Goal: Task Accomplishment & Management: Complete application form

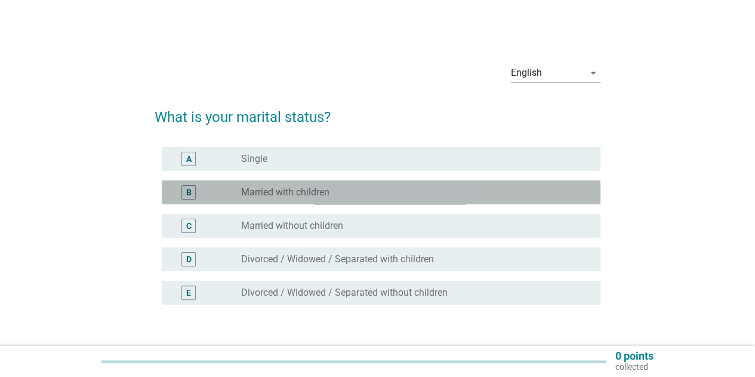
click at [376, 193] on div "radio_button_unchecked Married with children" at bounding box center [411, 192] width 340 height 12
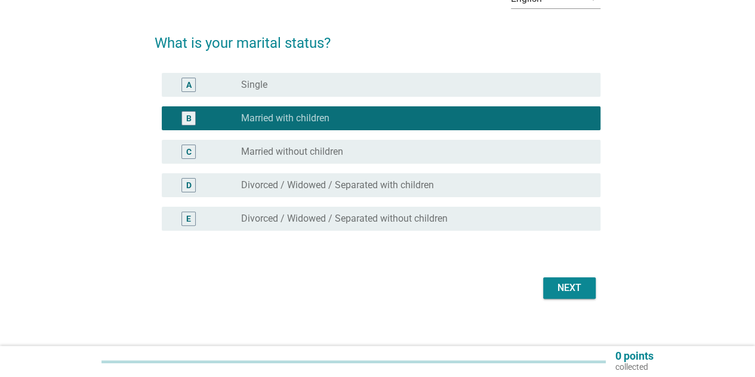
scroll to position [80, 0]
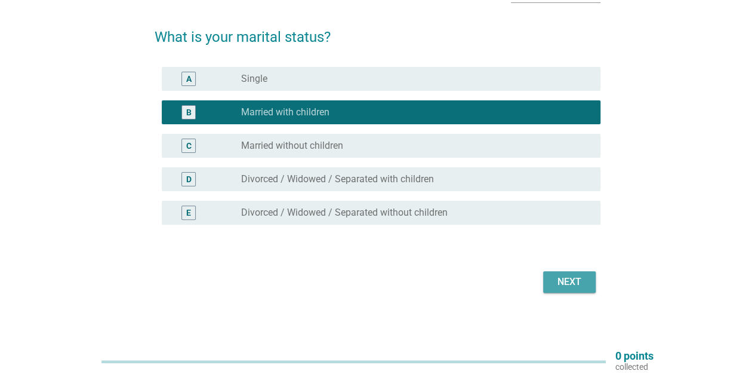
click at [581, 275] on div "Next" at bounding box center [569, 282] width 33 height 14
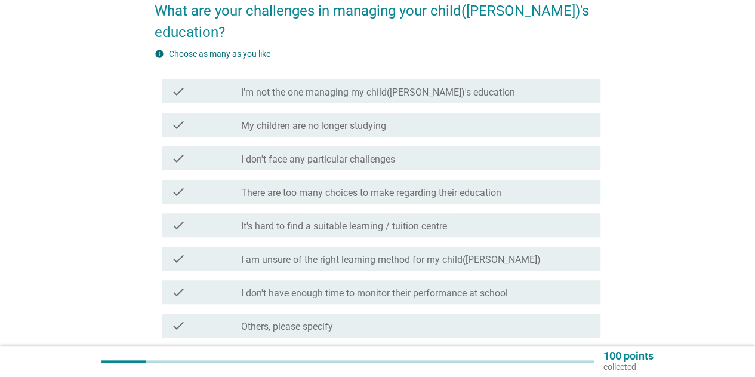
scroll to position [107, 0]
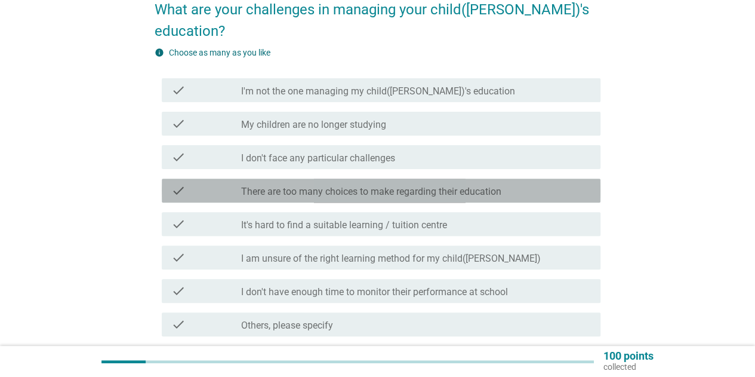
click at [506, 183] on div "check_box_outline_blank There are too many choices to make regarding their educ…" at bounding box center [416, 190] width 350 height 14
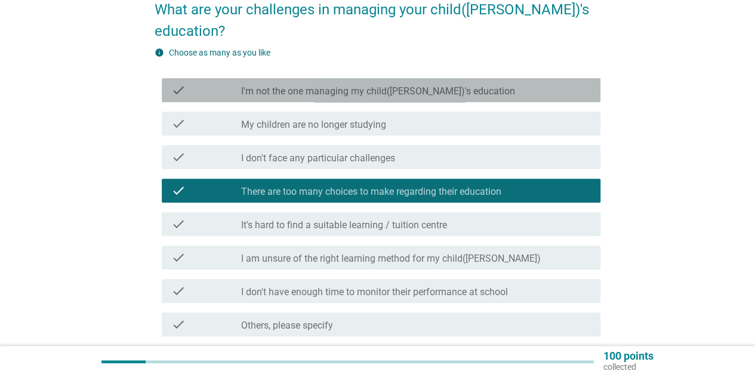
click at [531, 83] on div "check_box_outline_blank I'm not the one managing my child([PERSON_NAME])'s educ…" at bounding box center [416, 90] width 350 height 14
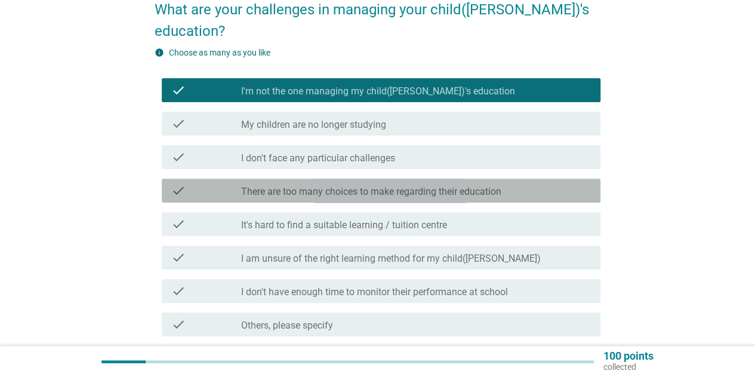
click at [475, 179] on div "check check_box_outline_blank There are too many choices to make regarding thei…" at bounding box center [381, 191] width 439 height 24
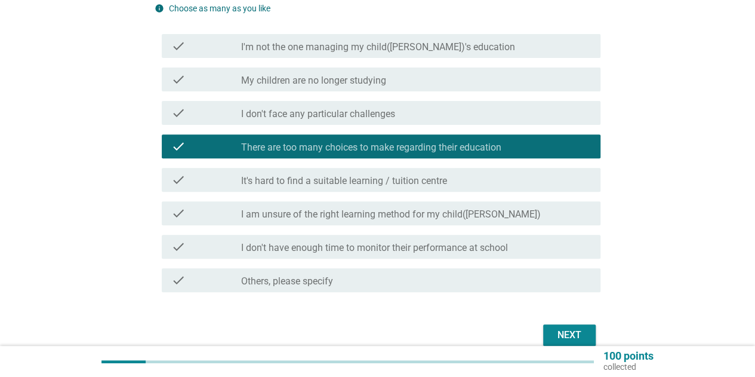
scroll to position [152, 0]
click at [549, 324] on button "Next" at bounding box center [569, 334] width 53 height 21
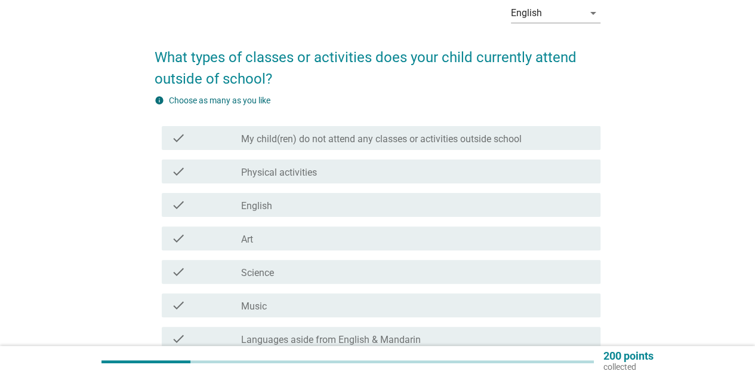
scroll to position [60, 0]
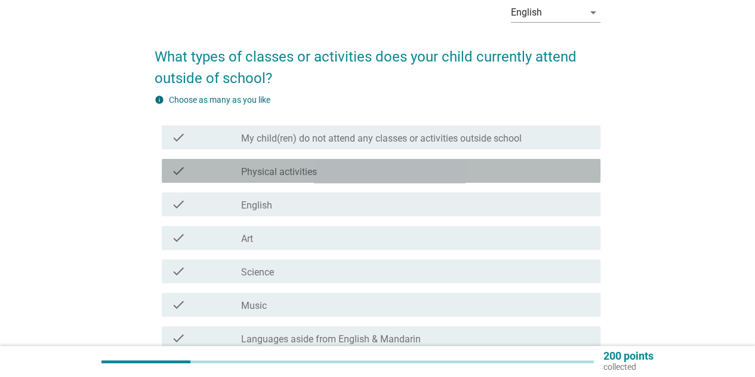
click at [478, 177] on div "check_box_outline_blank Physical activities" at bounding box center [416, 171] width 350 height 14
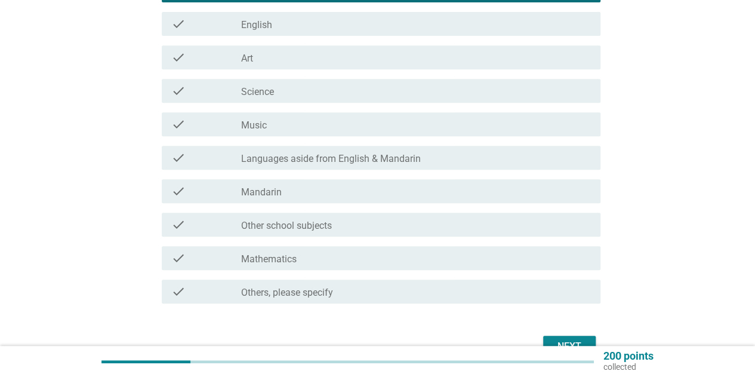
scroll to position [242, 0]
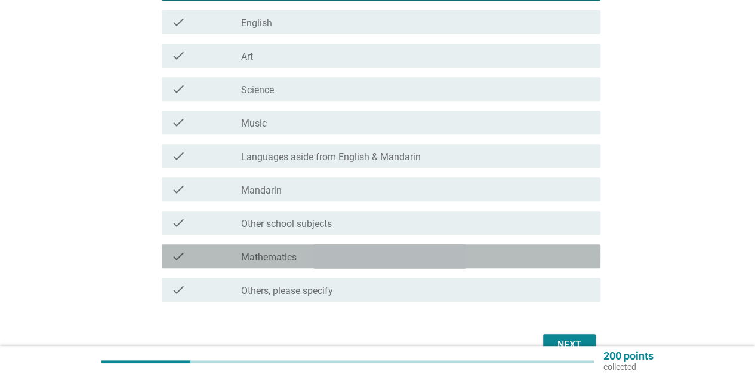
click at [562, 262] on div "check_box_outline_blank Mathematics" at bounding box center [416, 256] width 350 height 14
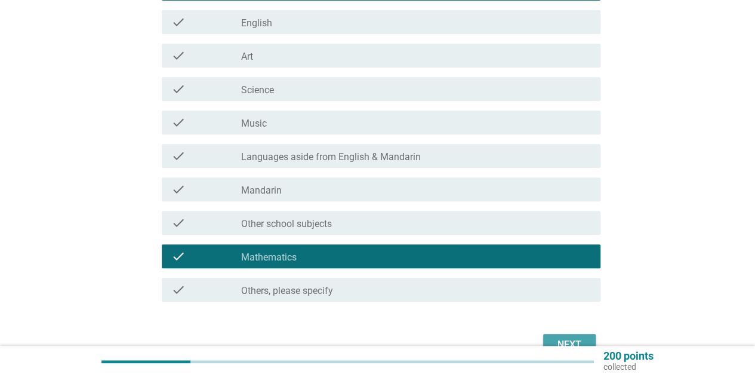
click at [564, 339] on div "Next" at bounding box center [569, 344] width 33 height 14
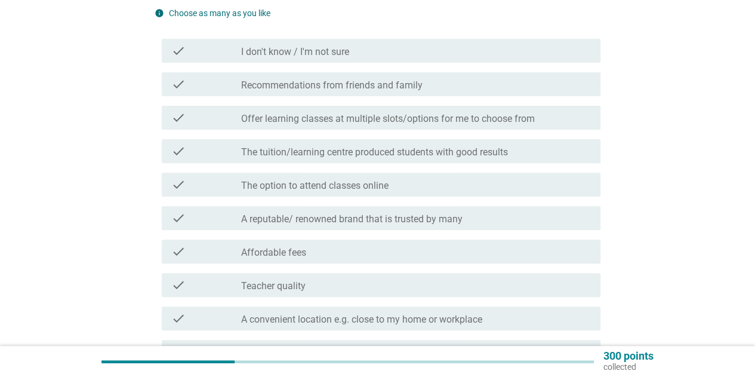
scroll to position [165, 0]
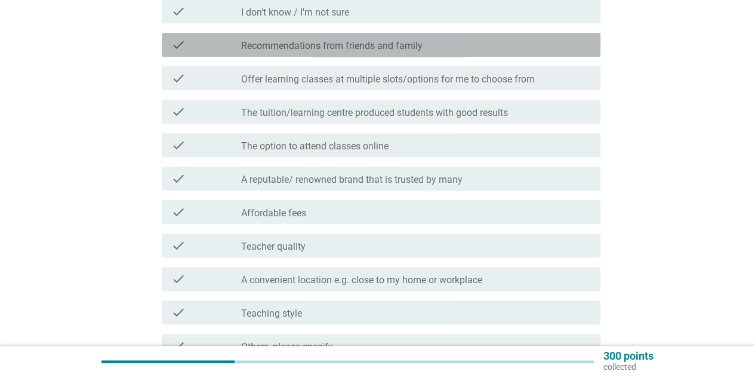
click at [549, 46] on div "check_box_outline_blank Recommendations from friends and family" at bounding box center [416, 45] width 350 height 14
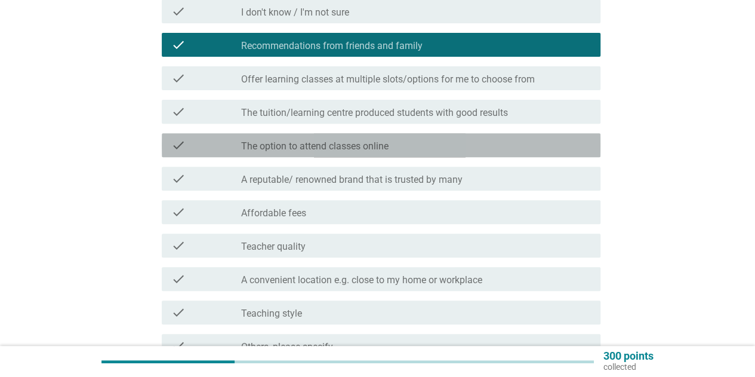
click at [469, 151] on div "check_box_outline_blank The option to attend classes online" at bounding box center [416, 145] width 350 height 14
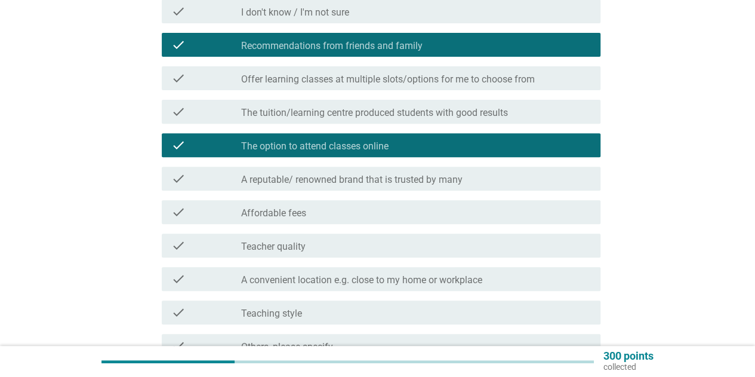
click at [459, 184] on label "A reputable/ renowned brand that is trusted by many" at bounding box center [352, 180] width 222 height 12
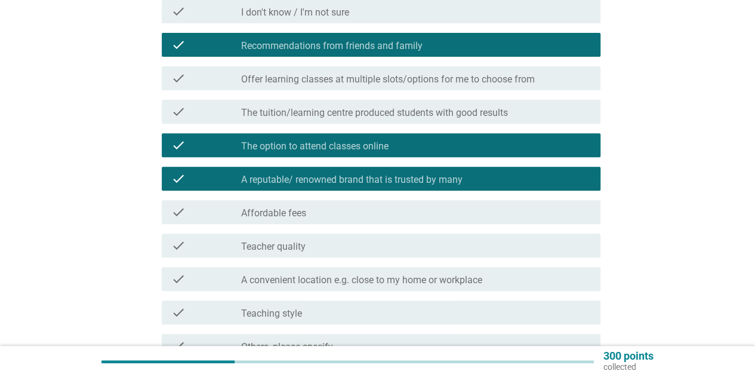
click at [451, 214] on div "check_box_outline_blank Affordable fees" at bounding box center [416, 212] width 350 height 14
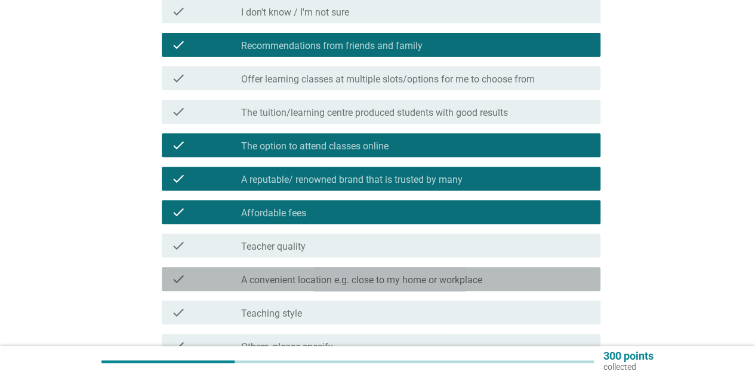
click at [461, 278] on label "A convenient location e.g. close to my home or workplace" at bounding box center [361, 280] width 241 height 12
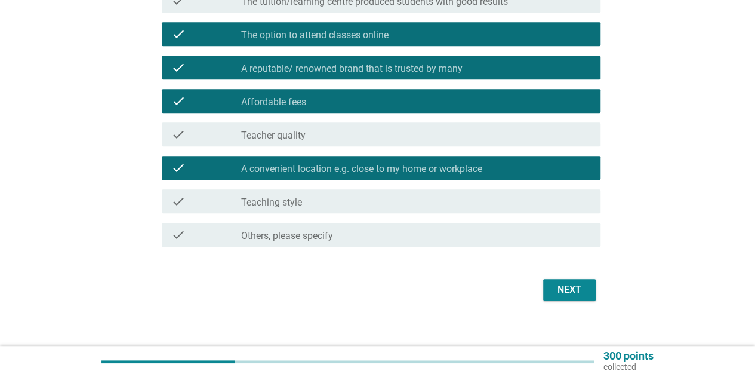
scroll to position [288, 0]
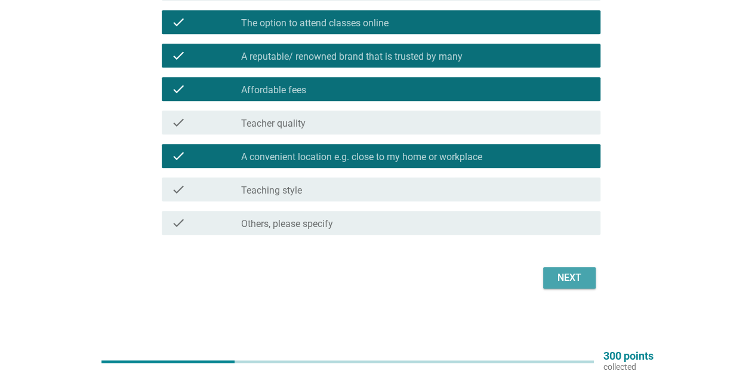
click at [585, 279] on div "Next" at bounding box center [569, 277] width 33 height 14
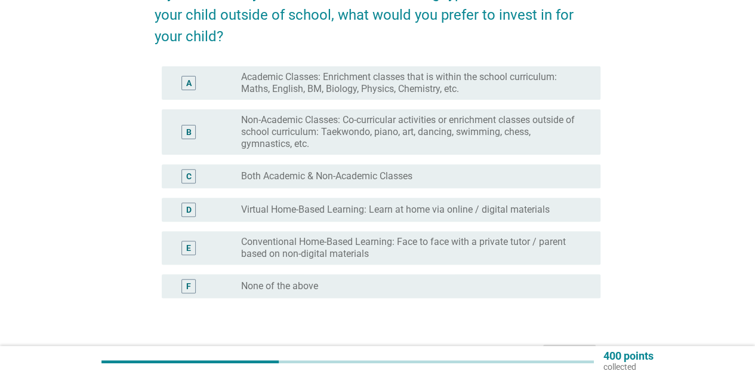
scroll to position [125, 0]
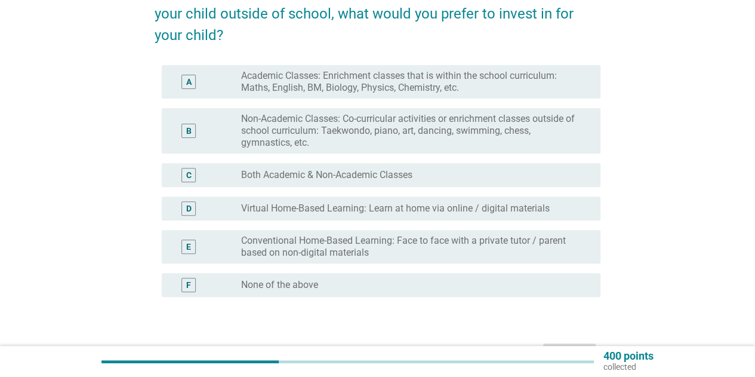
click at [442, 180] on div "radio_button_unchecked Both Academic & Non-Academic Classes" at bounding box center [411, 175] width 340 height 12
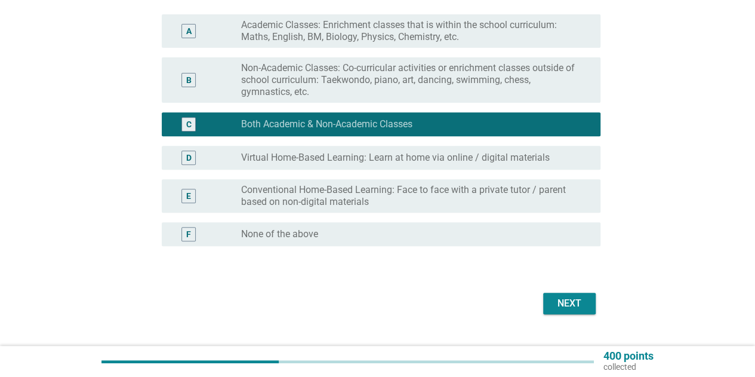
scroll to position [178, 0]
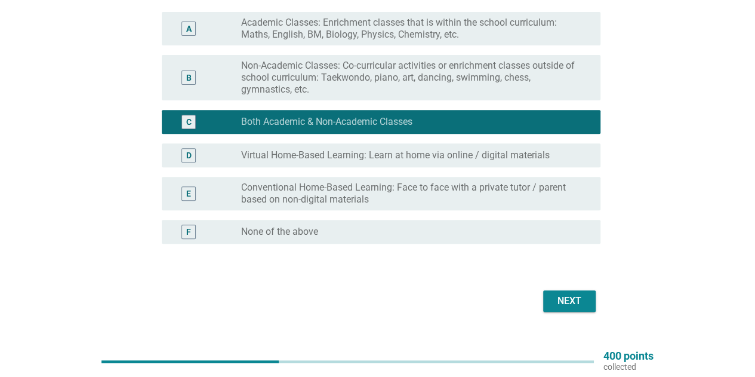
click at [564, 292] on button "Next" at bounding box center [569, 300] width 53 height 21
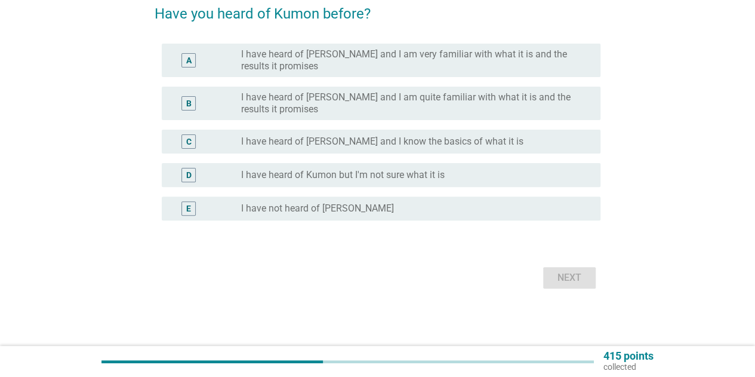
scroll to position [0, 0]
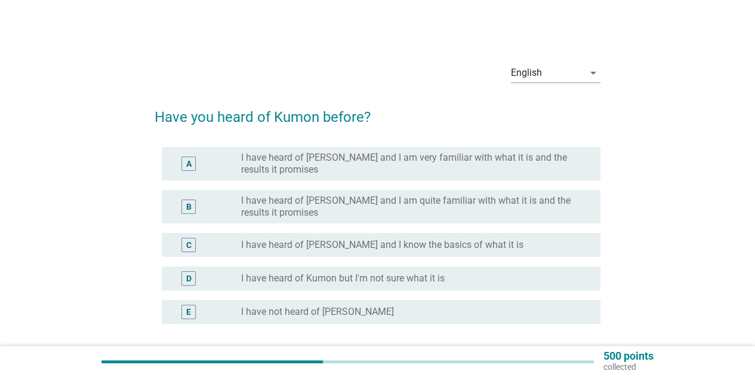
click at [558, 284] on div "radio_button_unchecked I have heard of Kumon but I'm not sure what it is" at bounding box center [416, 278] width 350 height 14
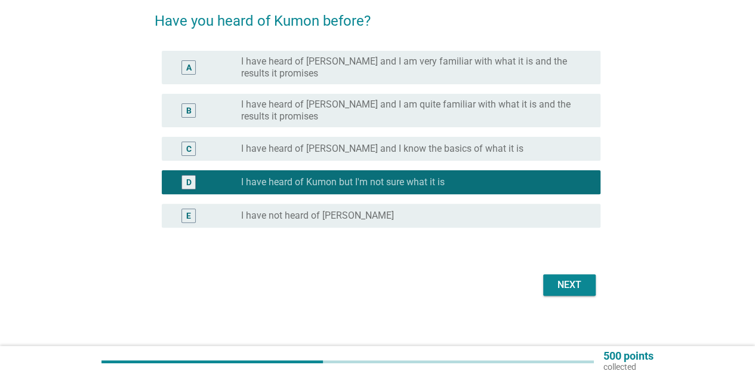
scroll to position [103, 0]
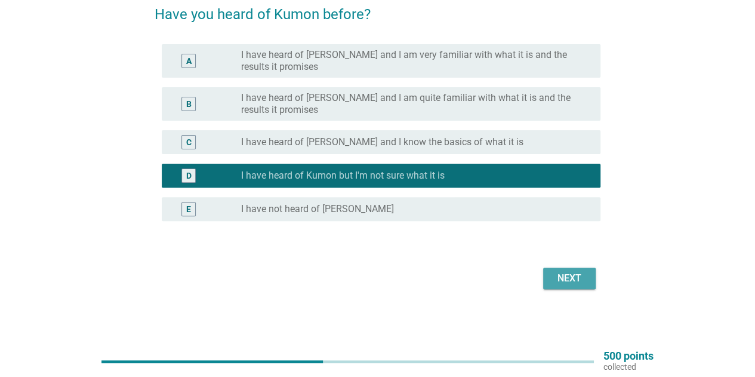
click at [559, 284] on div "Next" at bounding box center [569, 278] width 33 height 14
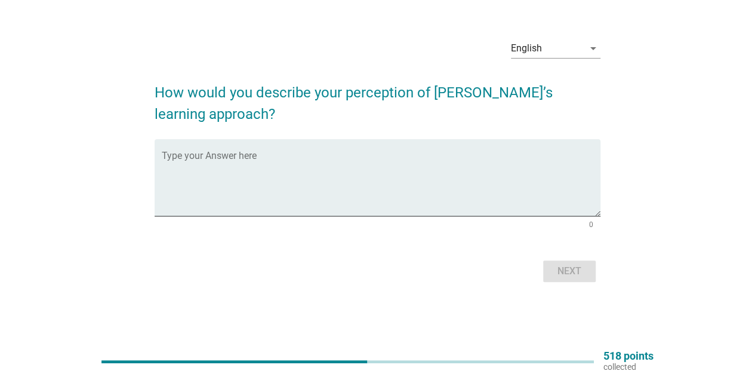
scroll to position [0, 0]
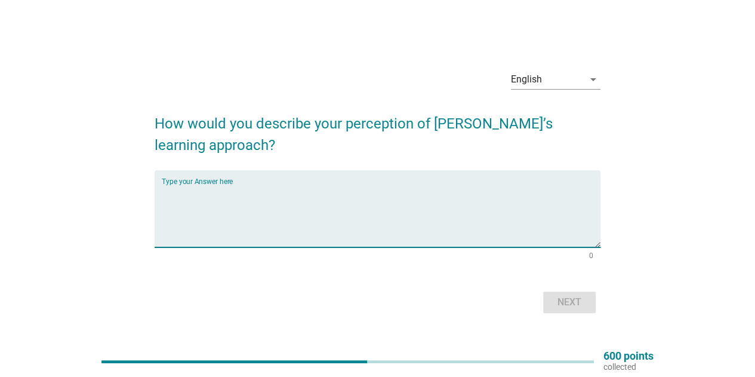
click at [524, 202] on textarea "Type your Answer here" at bounding box center [381, 215] width 439 height 63
type textarea "F"
type textarea "a"
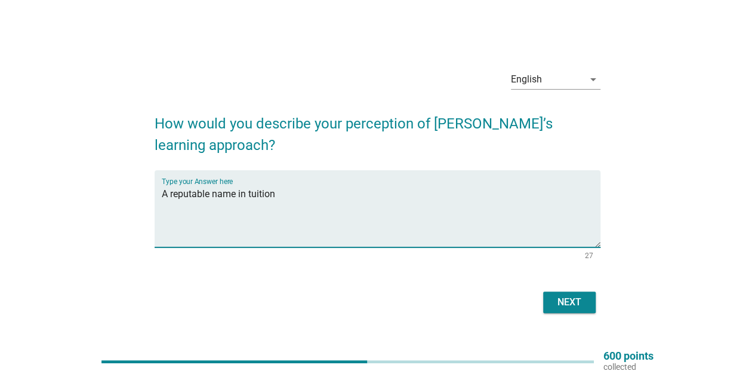
type textarea "A reputable name in tuition"
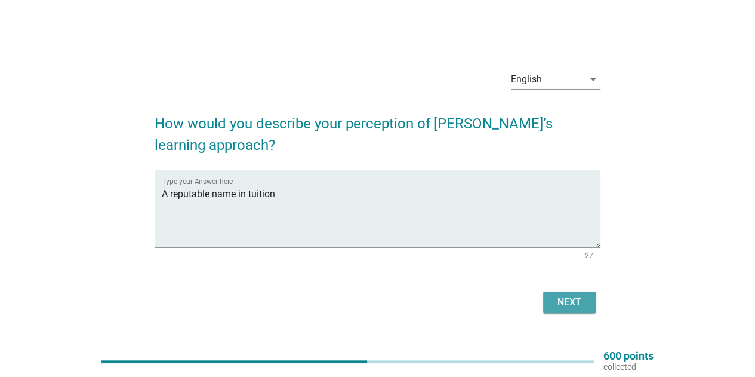
click at [586, 309] on button "Next" at bounding box center [569, 301] width 53 height 21
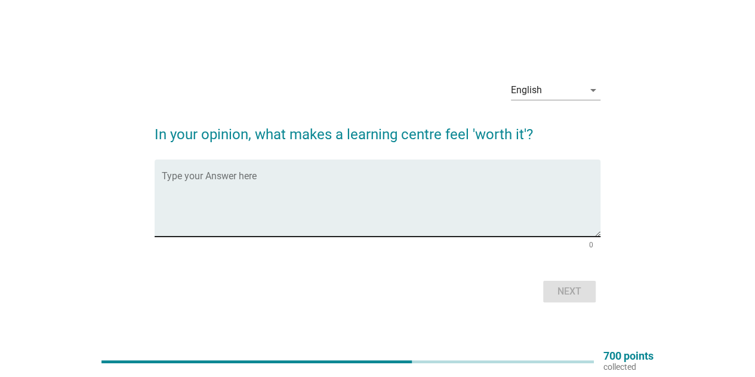
click at [545, 198] on textarea "Type your Answer here" at bounding box center [381, 205] width 439 height 63
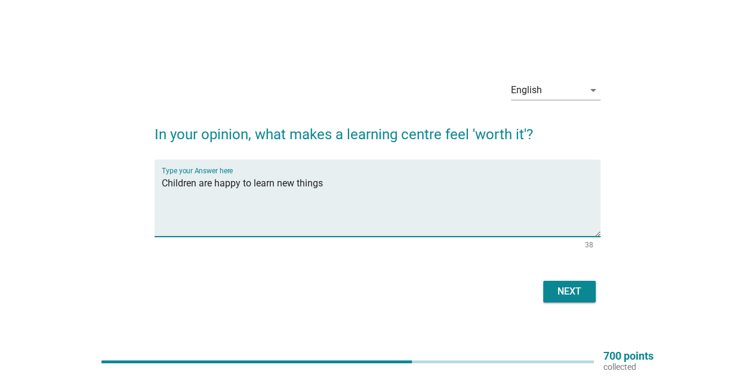
type textarea "Children are happy to learn new things"
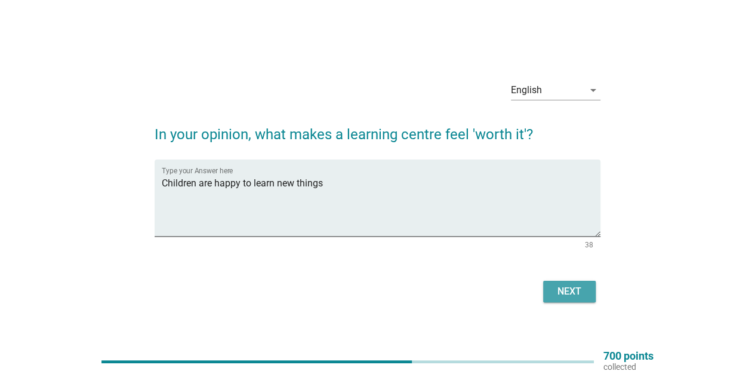
click at [566, 285] on div "Next" at bounding box center [569, 291] width 33 height 14
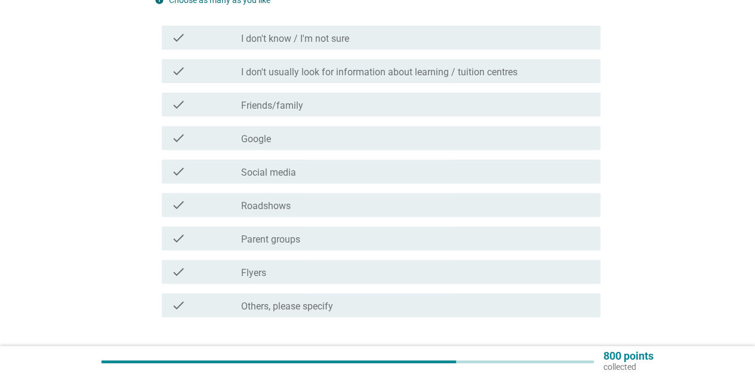
scroll to position [161, 0]
drag, startPoint x: 553, startPoint y: 103, endPoint x: 523, endPoint y: 114, distance: 31.7
click at [523, 114] on div "check check_box_outline_blank Friends/family" at bounding box center [381, 103] width 439 height 24
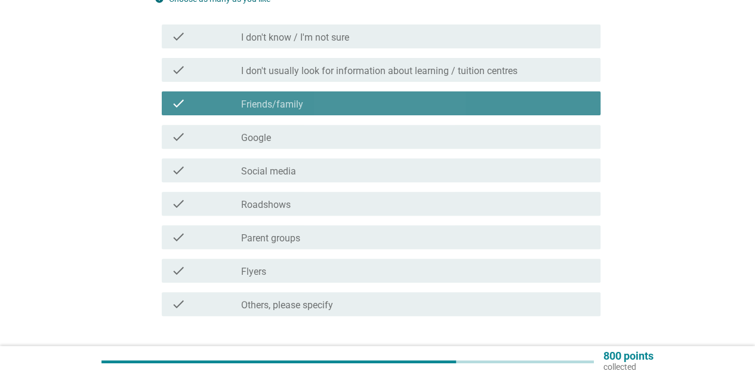
click at [523, 114] on div "check check_box_outline_blank Friends/family" at bounding box center [381, 103] width 439 height 24
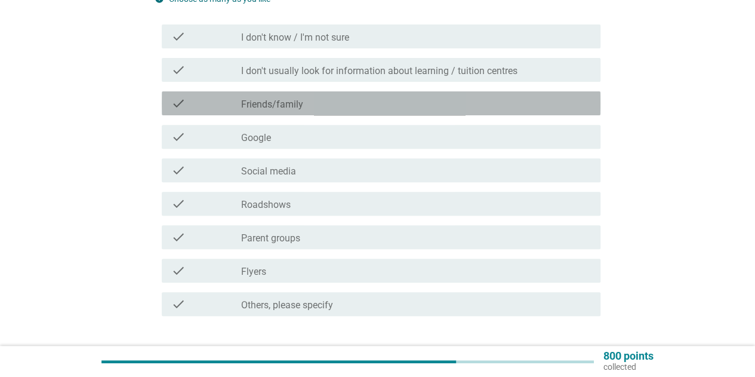
click at [427, 108] on div "check_box_outline_blank Friends/family" at bounding box center [416, 103] width 350 height 14
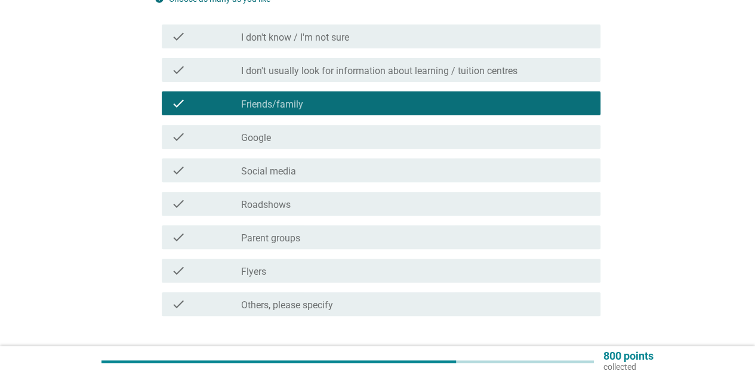
click at [354, 165] on div "check_box_outline_blank Social media" at bounding box center [416, 170] width 350 height 14
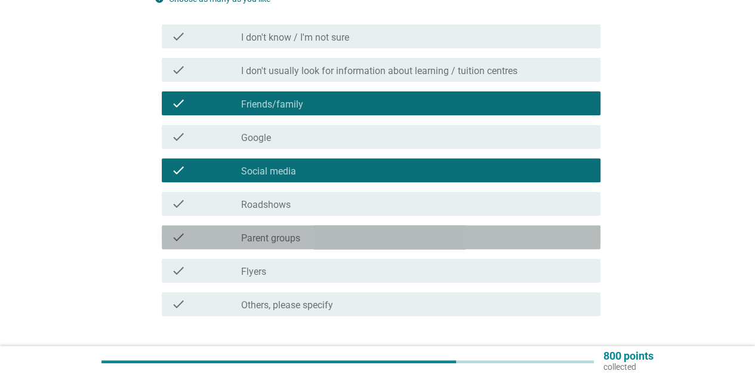
click at [455, 231] on div "check_box_outline_blank Parent groups" at bounding box center [416, 237] width 350 height 14
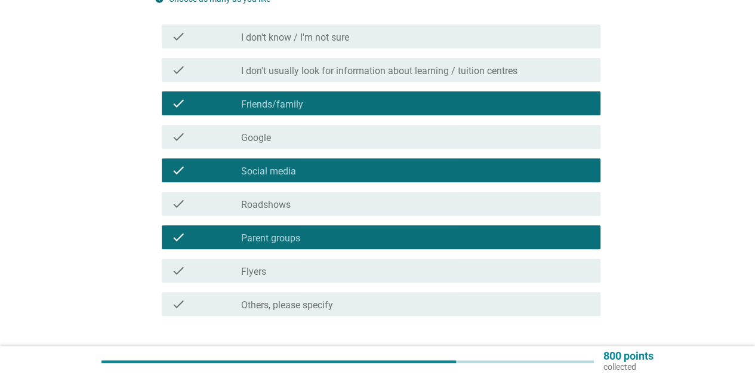
scroll to position [242, 0]
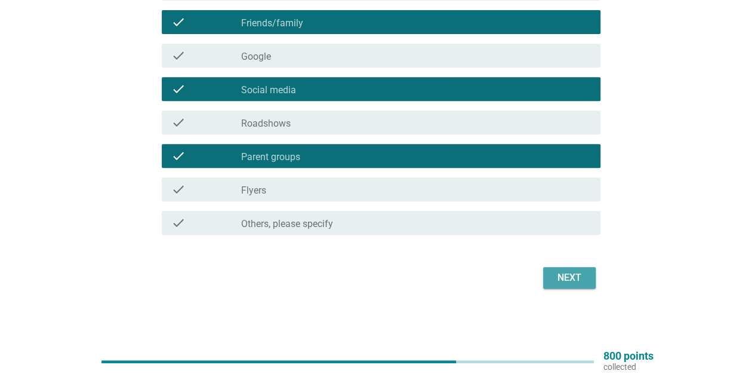
click at [562, 274] on div "Next" at bounding box center [569, 277] width 33 height 14
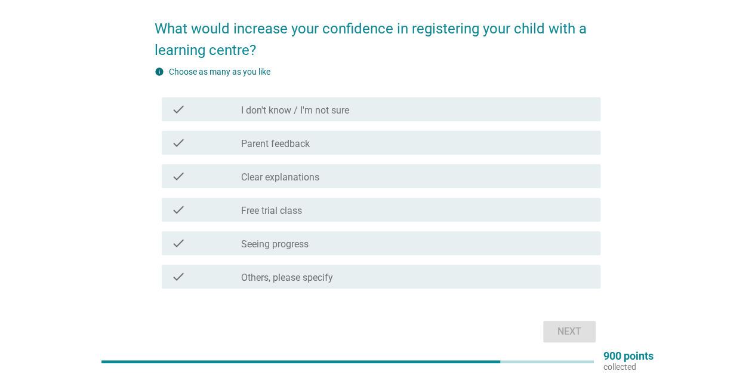
scroll to position [88, 0]
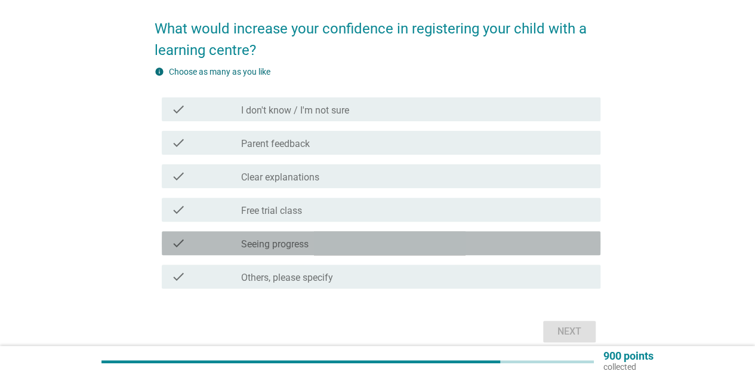
click at [409, 246] on div "check_box_outline_blank Seeing progress" at bounding box center [416, 243] width 350 height 14
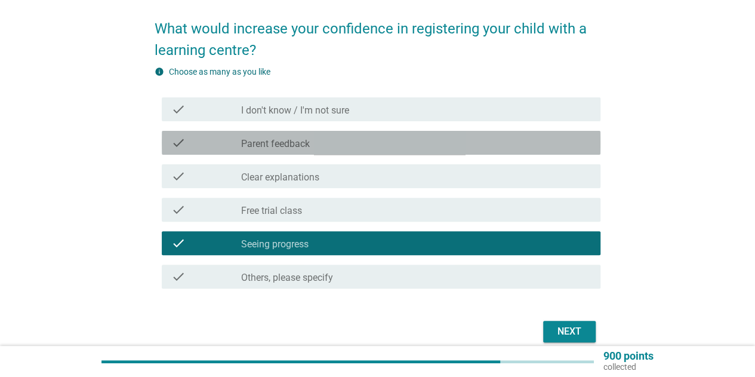
click at [539, 142] on div "check_box_outline_blank Parent feedback" at bounding box center [416, 143] width 350 height 14
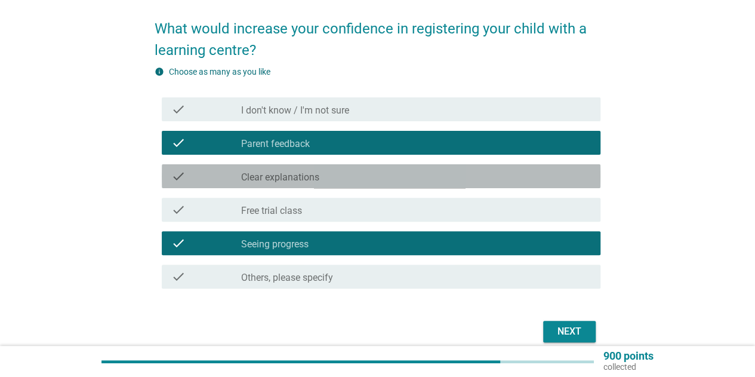
click at [531, 179] on div "check_box_outline_blank Clear explanations" at bounding box center [416, 176] width 350 height 14
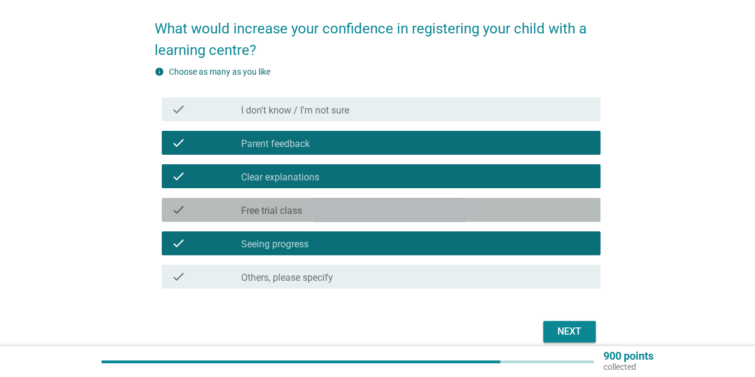
click at [562, 219] on div "check check_box_outline_blank Free trial class" at bounding box center [381, 210] width 439 height 24
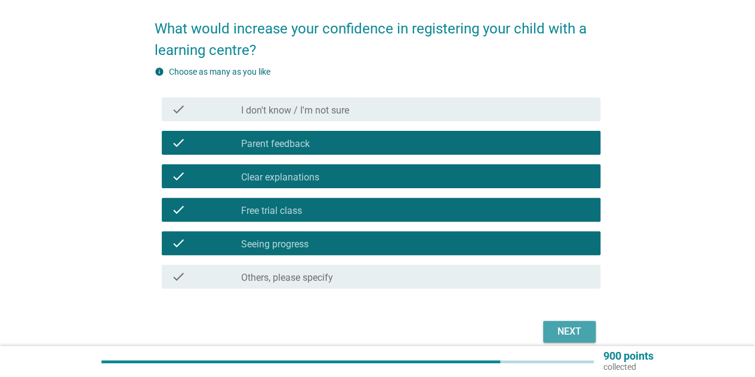
click at [582, 330] on div "Next" at bounding box center [569, 331] width 33 height 14
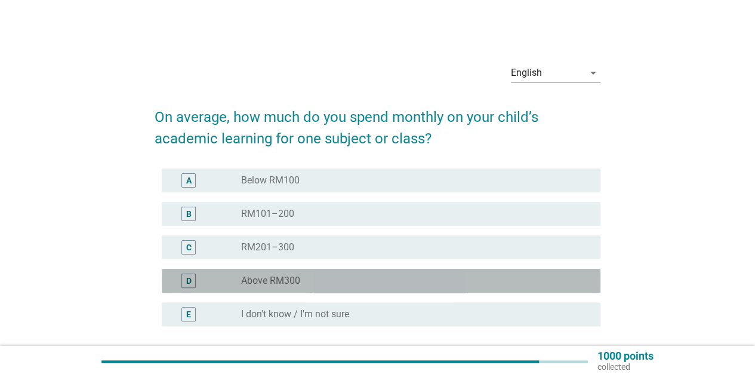
click at [555, 275] on div "radio_button_unchecked Above RM300" at bounding box center [411, 281] width 340 height 12
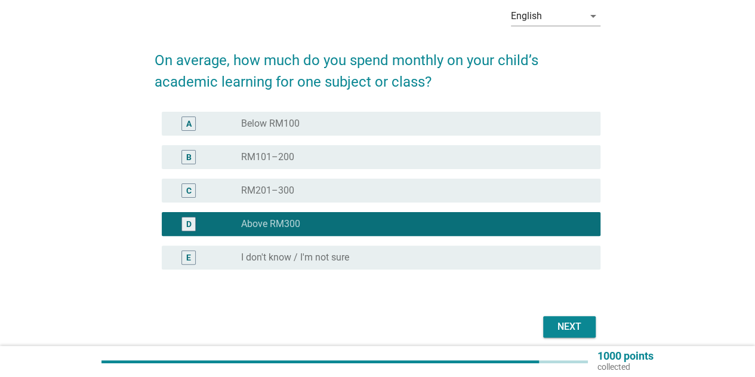
scroll to position [76, 0]
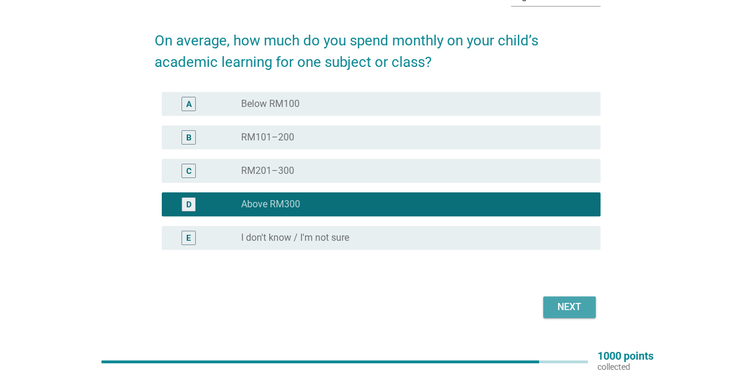
click at [594, 307] on button "Next" at bounding box center [569, 306] width 53 height 21
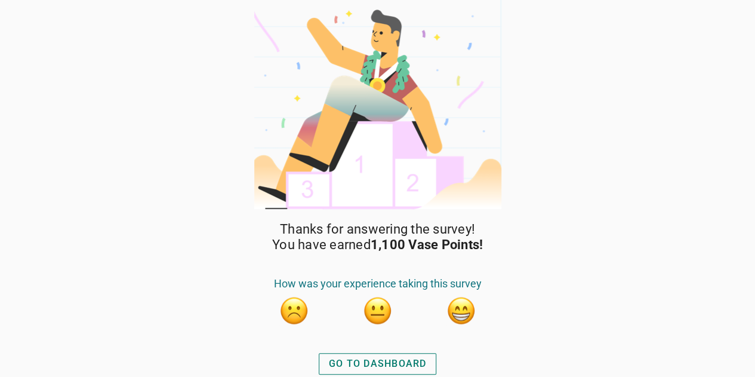
click at [416, 354] on button "GO TO DASHBOARD" at bounding box center [378, 363] width 118 height 21
